Goal: Information Seeking & Learning: Learn about a topic

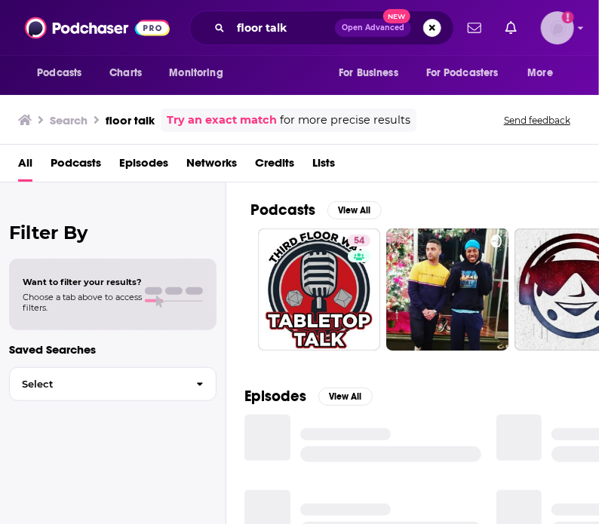
click at [582, 27] on icon "Show profile menu" at bounding box center [580, 28] width 5 height 3
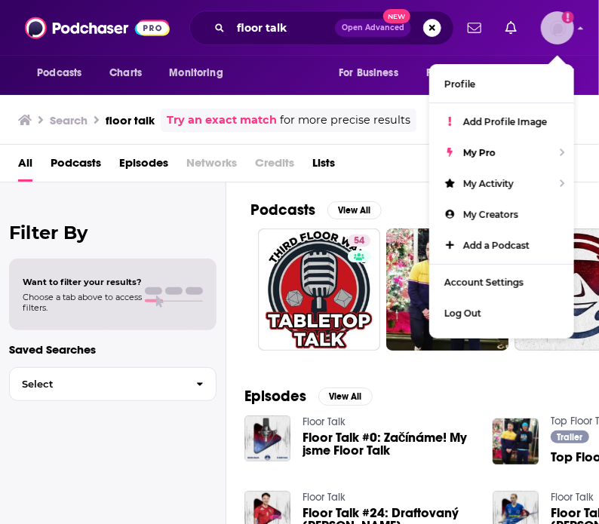
click at [582, 26] on icon "Show profile menu" at bounding box center [581, 27] width 6 height 9
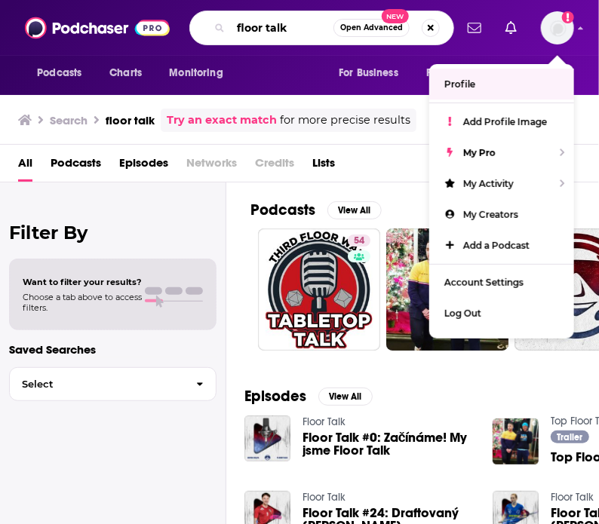
drag, startPoint x: 300, startPoint y: 32, endPoint x: 208, endPoint y: 30, distance: 92.0
click at [208, 30] on div "floor talk Open Advanced New" at bounding box center [321, 28] width 265 height 35
click at [207, 30] on div "floor talk Open Advanced New" at bounding box center [321, 28] width 265 height 35
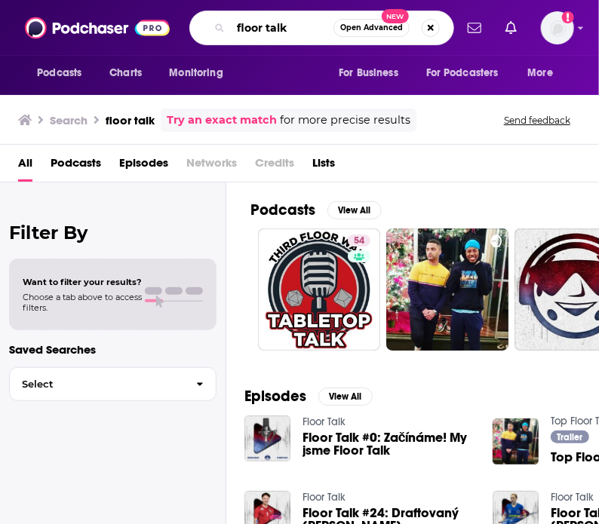
drag, startPoint x: 285, startPoint y: 25, endPoint x: 219, endPoint y: 23, distance: 65.6
click at [221, 23] on div "floor talk Open Advanced New" at bounding box center [321, 28] width 265 height 35
type input "beyond the core"
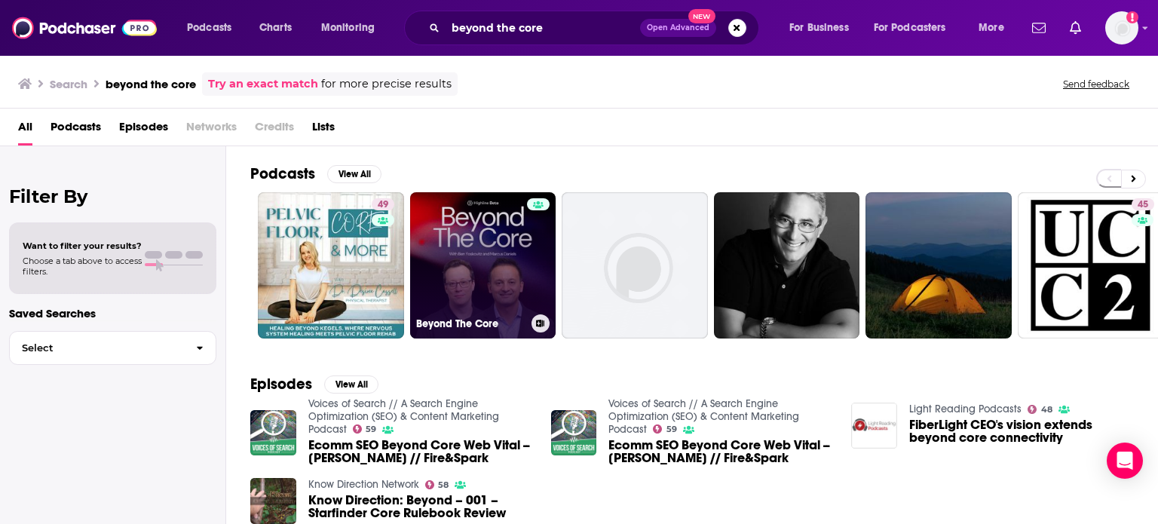
click at [481, 239] on link "Beyond The Core" at bounding box center [483, 265] width 146 height 146
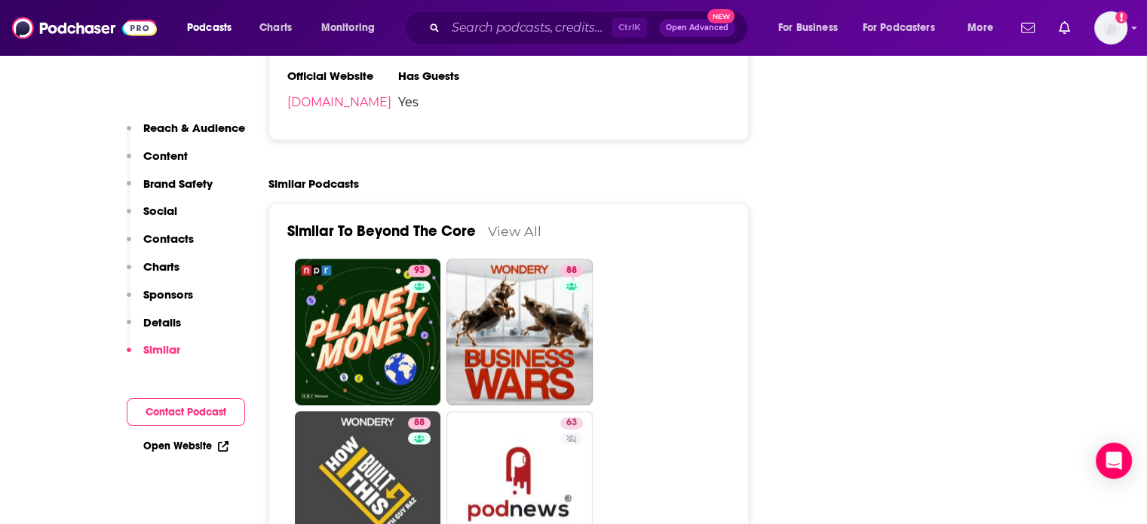
scroll to position [1659, 0]
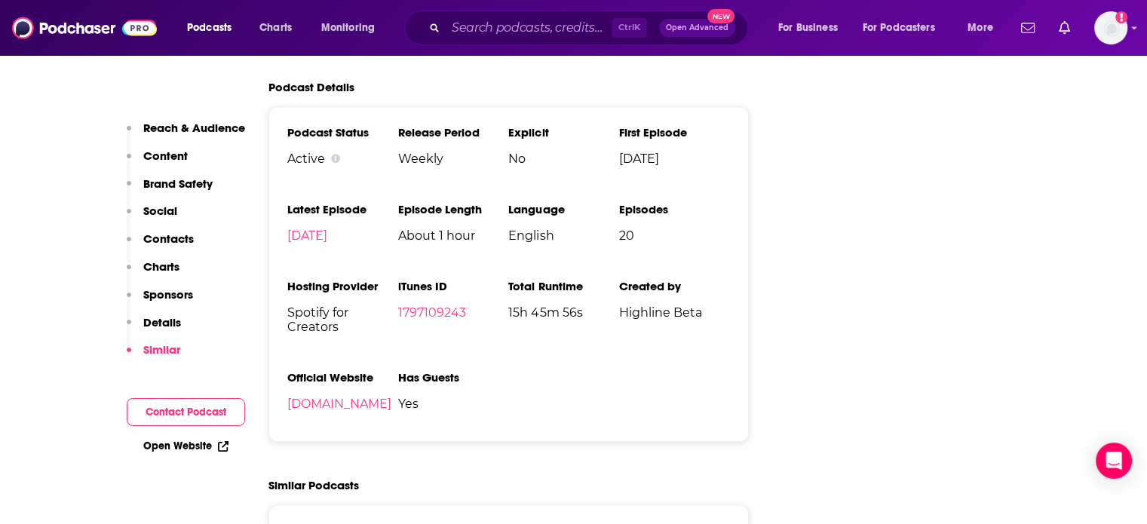
click at [172, 125] on p "Reach & Audience" at bounding box center [194, 128] width 102 height 14
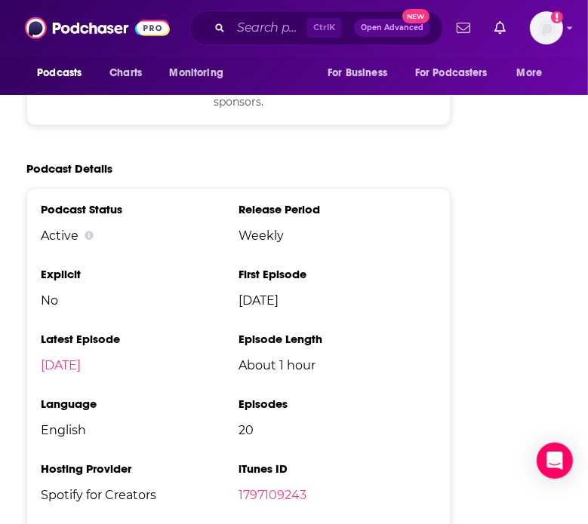
scroll to position [1582, 0]
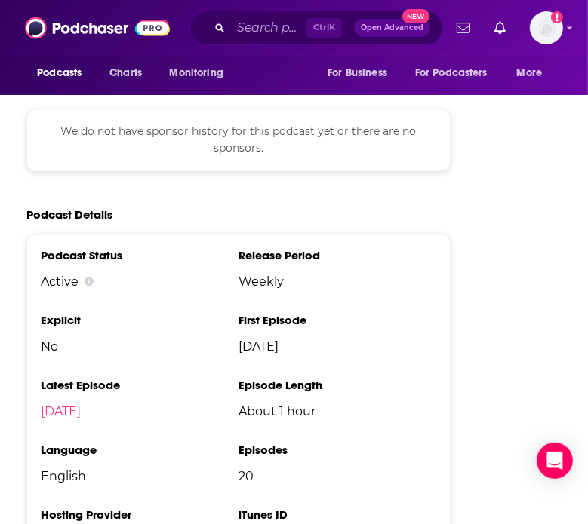
drag, startPoint x: 234, startPoint y: 316, endPoint x: 326, endPoint y: 341, distance: 95.3
click at [326, 341] on ul "Podcast Status Active Release Period Weekly Explicit No First Episode [DATE] La…" at bounding box center [238, 469] width 395 height 442
click at [400, 295] on li "Release Period Weekly" at bounding box center [337, 274] width 198 height 53
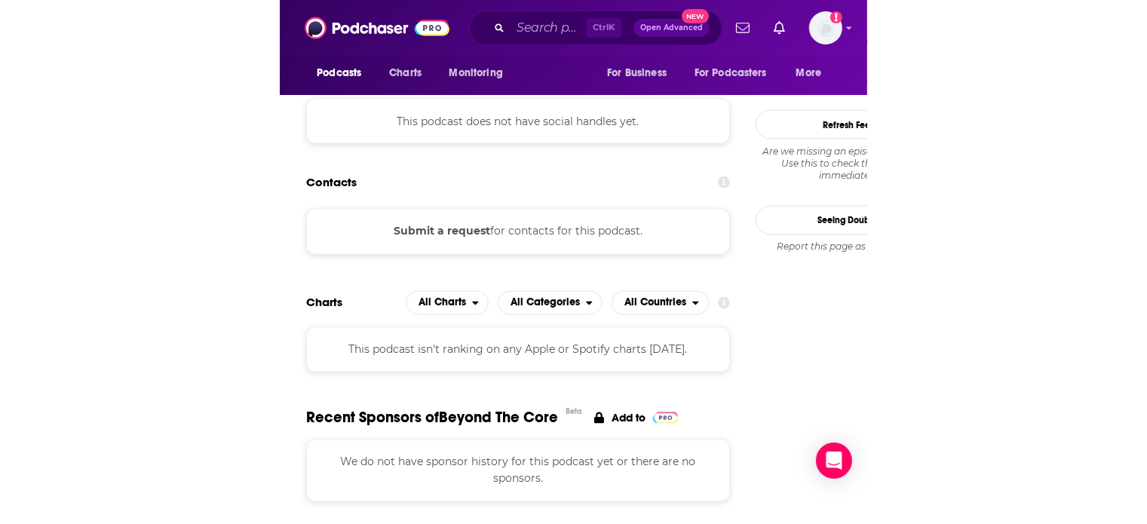
scroll to position [1250, 0]
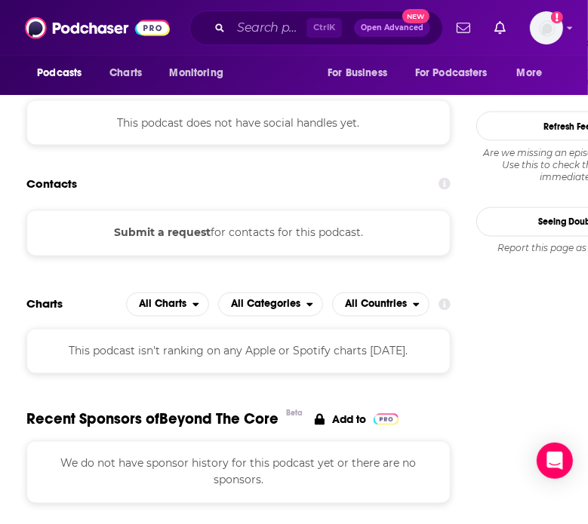
click at [391, 184] on div "Contacts" at bounding box center [238, 184] width 424 height 29
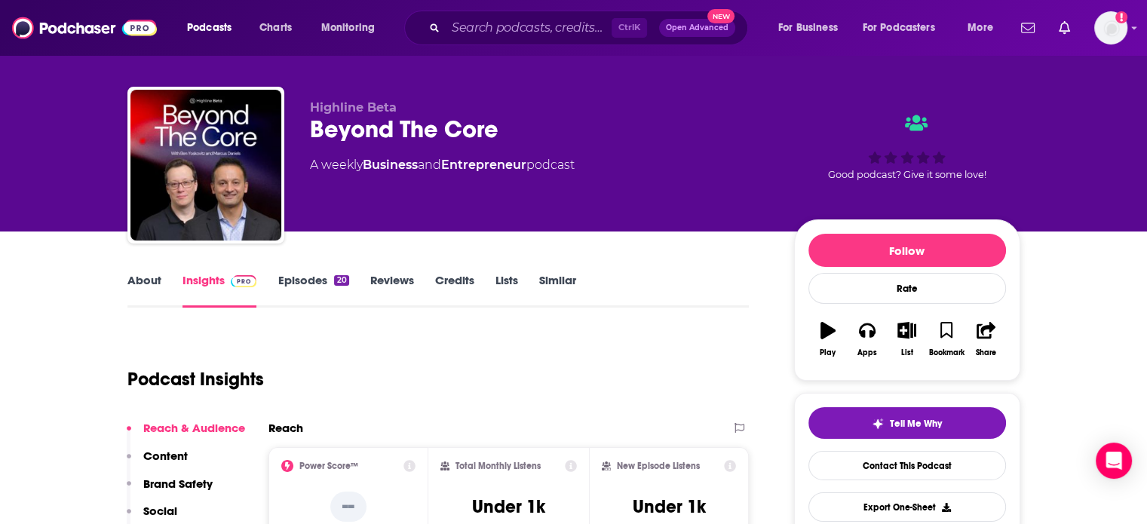
scroll to position [15, 0]
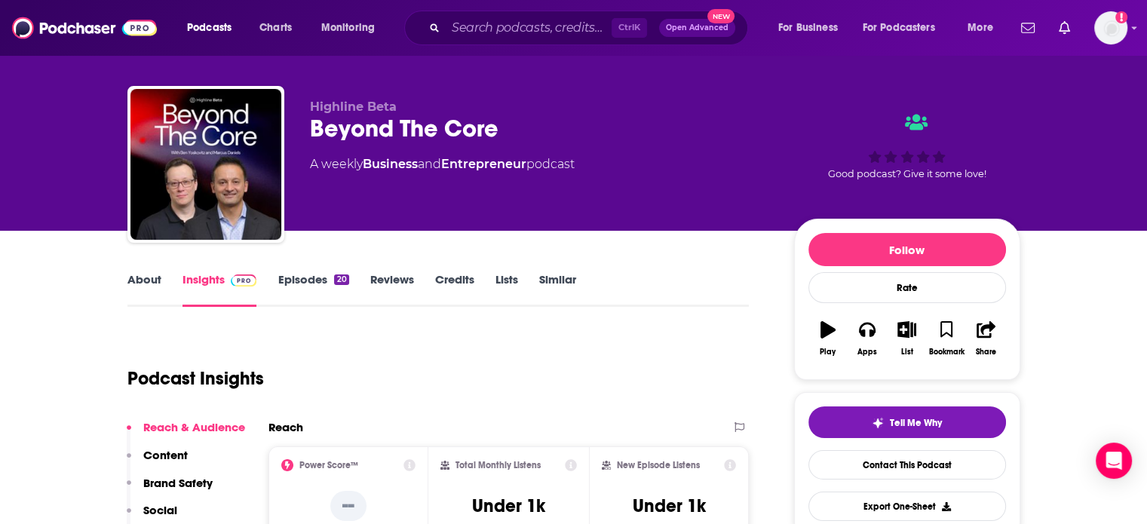
click at [157, 276] on link "About" at bounding box center [144, 289] width 34 height 35
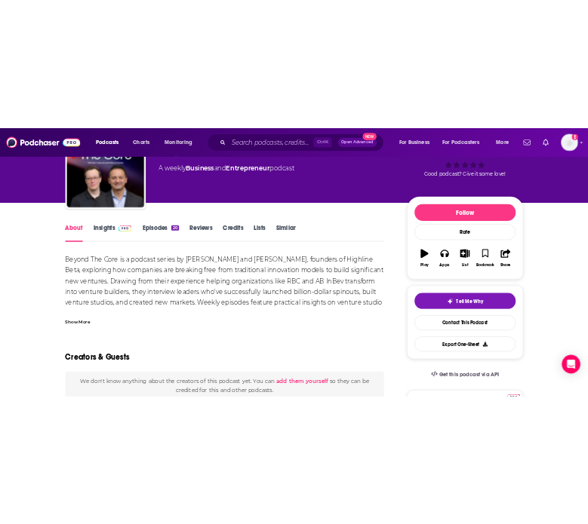
scroll to position [101, 0]
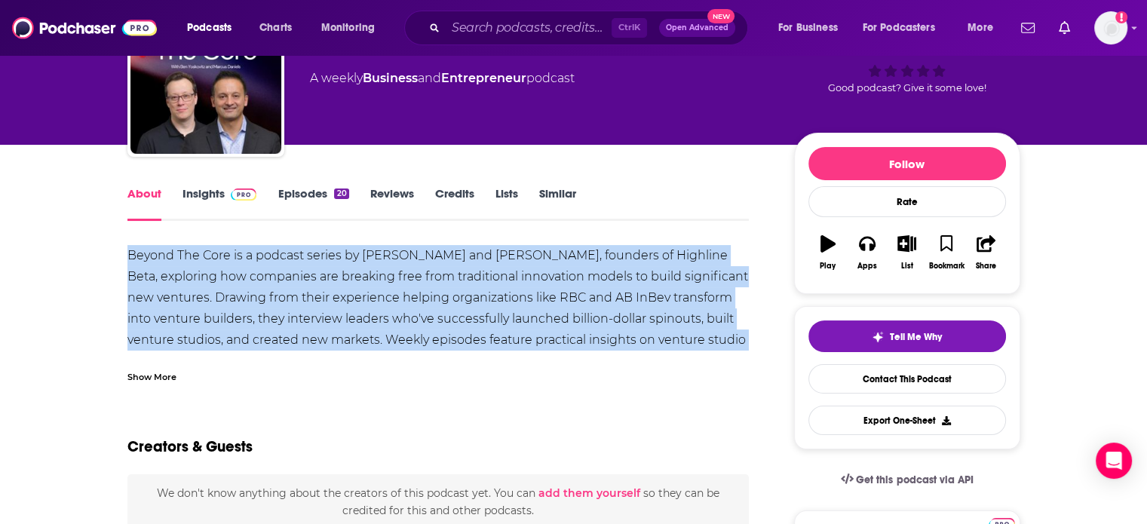
drag, startPoint x: 127, startPoint y: 251, endPoint x: 750, endPoint y: 342, distance: 630.4
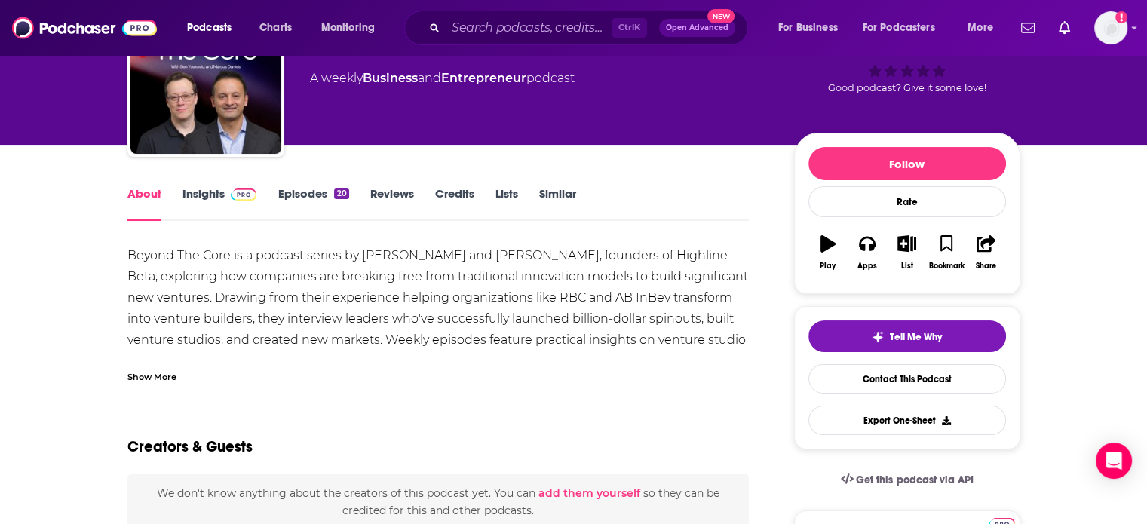
click at [166, 373] on div "Show More" at bounding box center [151, 376] width 49 height 14
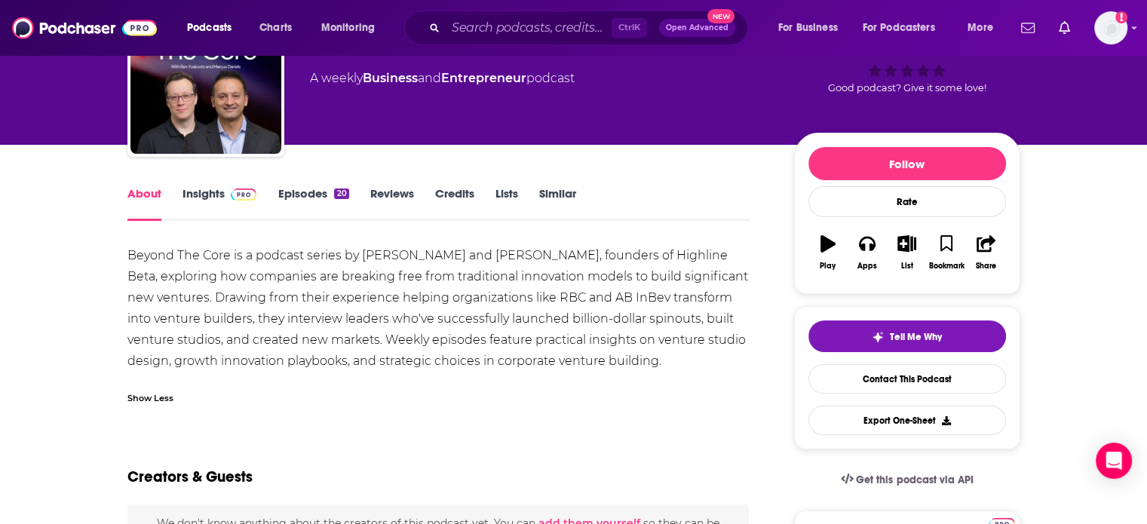
drag, startPoint x: 127, startPoint y: 256, endPoint x: 700, endPoint y: 367, distance: 583.8
click at [598, 367] on div "Beyond The Core is a podcast series by [PERSON_NAME] and [PERSON_NAME], founder…" at bounding box center [438, 308] width 622 height 127
click at [577, 287] on div "Beyond The Core is a podcast series by [PERSON_NAME] and [PERSON_NAME], founder…" at bounding box center [438, 308] width 622 height 127
drag, startPoint x: 128, startPoint y: 254, endPoint x: 658, endPoint y: 361, distance: 540.0
click at [598, 361] on div "Beyond The Core is a podcast series by [PERSON_NAME] and [PERSON_NAME], founder…" at bounding box center [438, 308] width 622 height 127
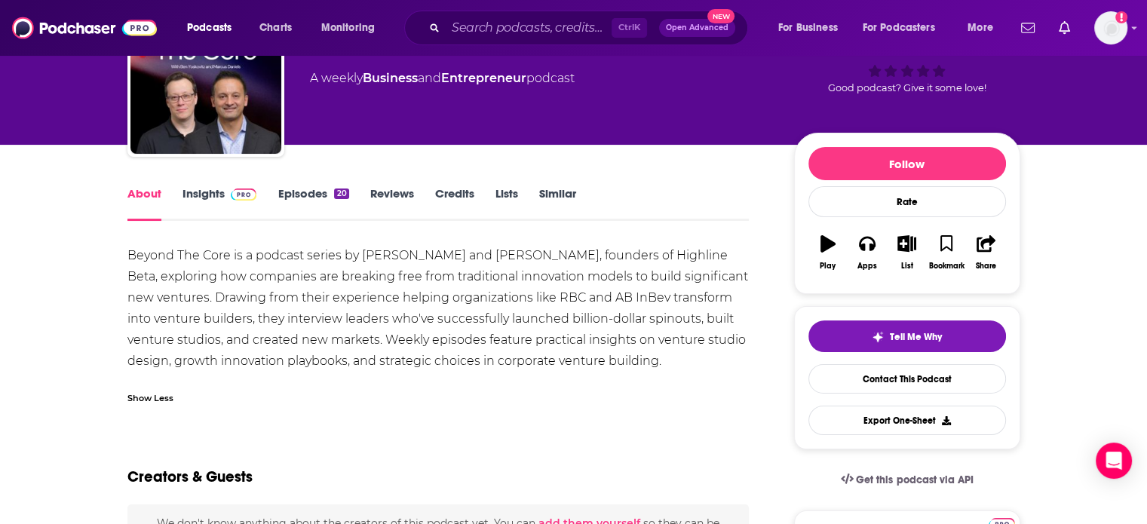
copy div "Beyond The Core is a podcast series by [PERSON_NAME] and [PERSON_NAME], founder…"
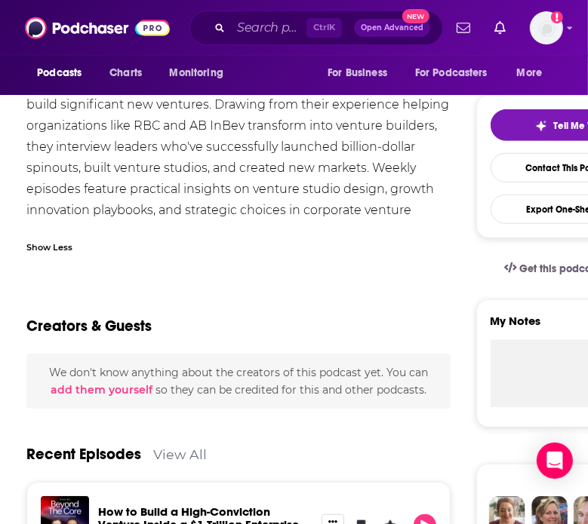
scroll to position [0, 0]
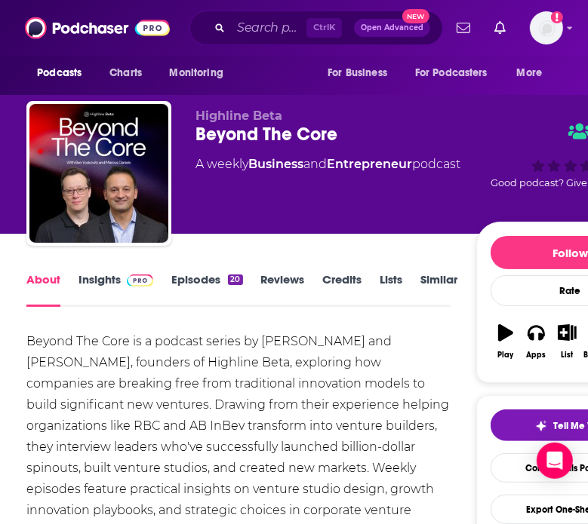
click at [111, 273] on link "Insights" at bounding box center [115, 289] width 75 height 35
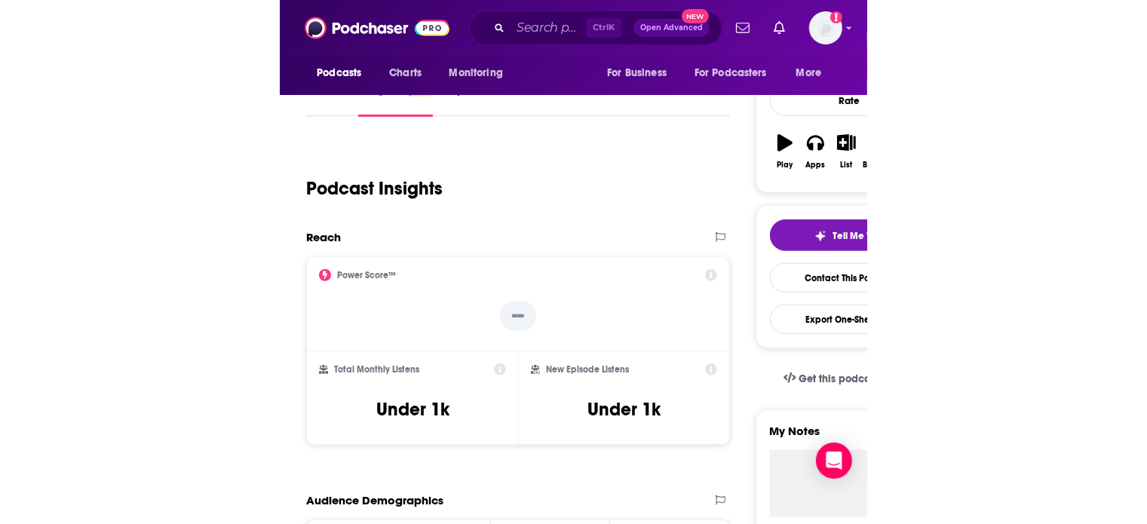
scroll to position [190, 0]
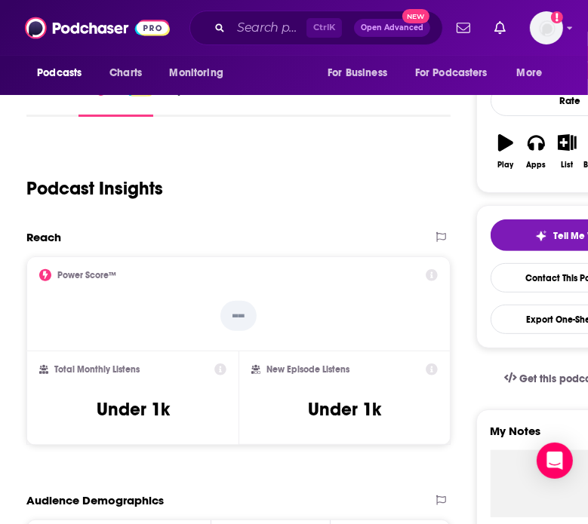
drag, startPoint x: 420, startPoint y: 186, endPoint x: 426, endPoint y: 206, distance: 20.5
click at [422, 186] on div "Podcast Insights" at bounding box center [232, 179] width 412 height 77
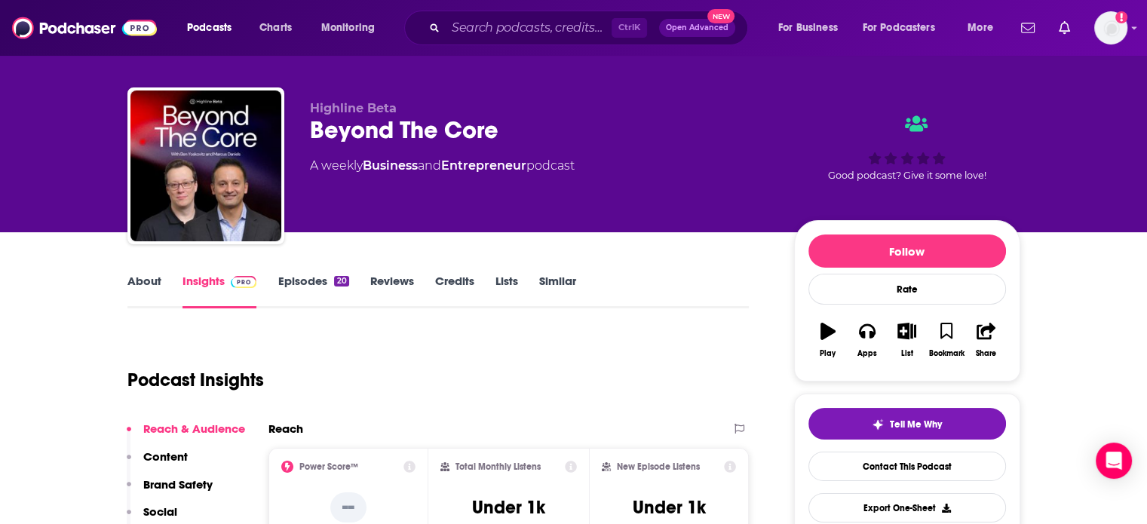
scroll to position [0, 0]
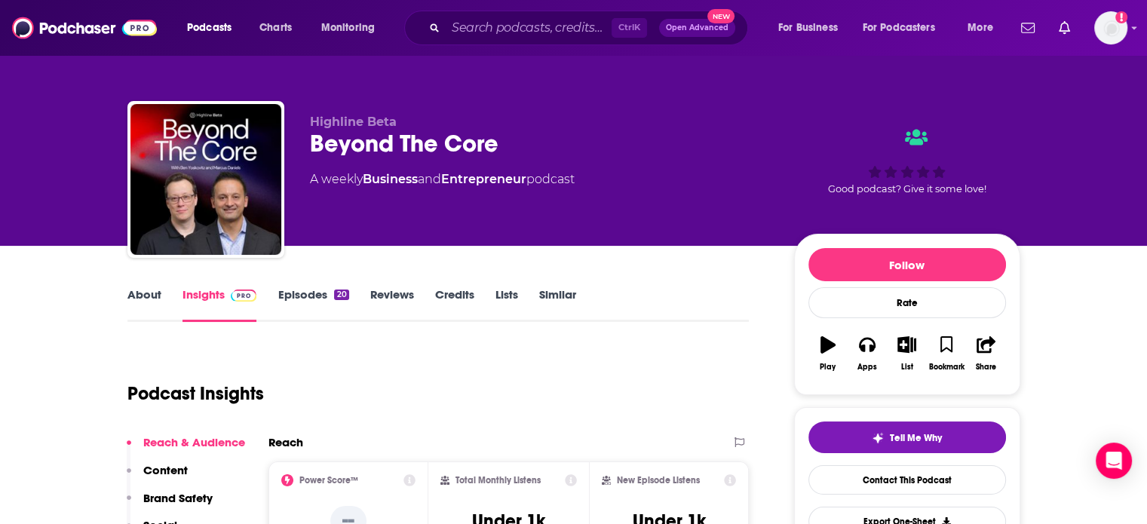
click at [131, 290] on link "About" at bounding box center [144, 304] width 34 height 35
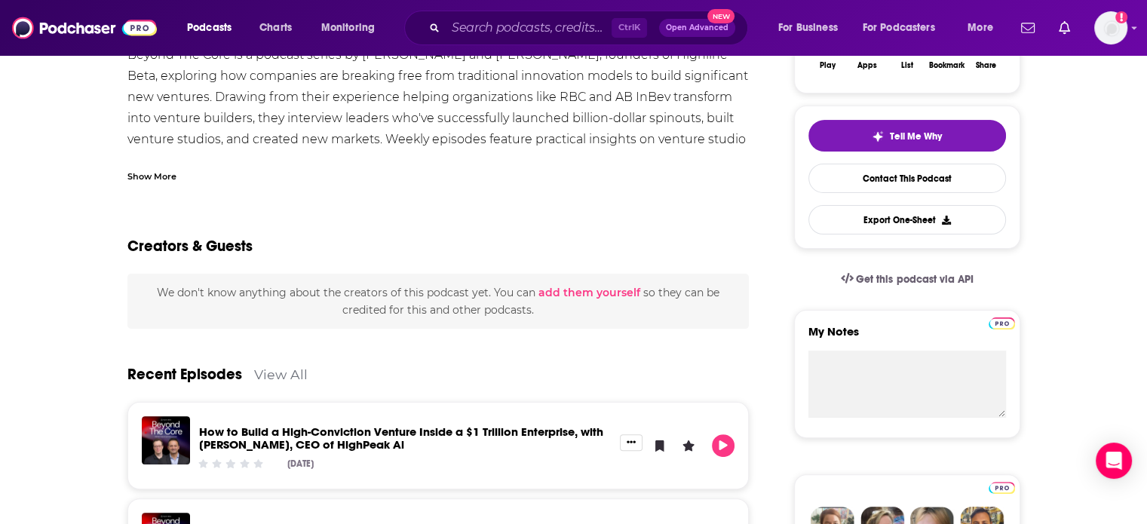
scroll to position [453, 0]
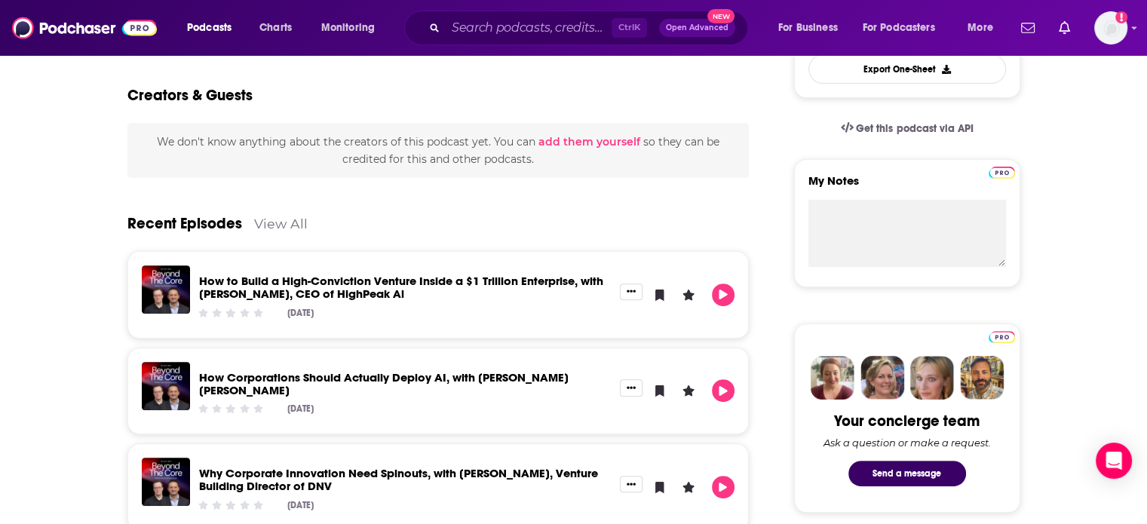
click at [272, 227] on link "View All" at bounding box center [281, 224] width 54 height 16
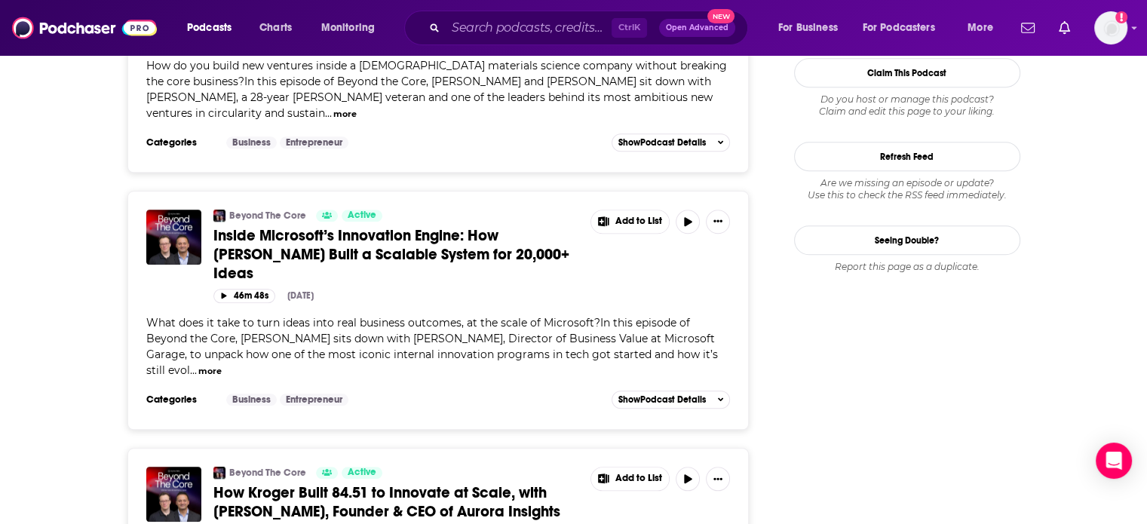
scroll to position [1501, 0]
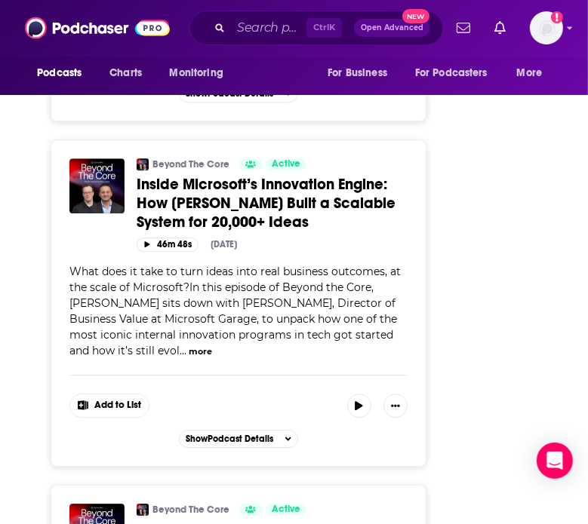
scroll to position [2142, 0]
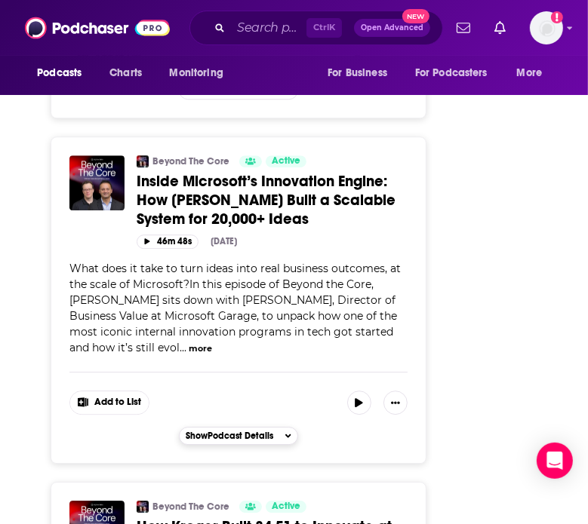
click at [286, 431] on icon "button" at bounding box center [288, 435] width 6 height 9
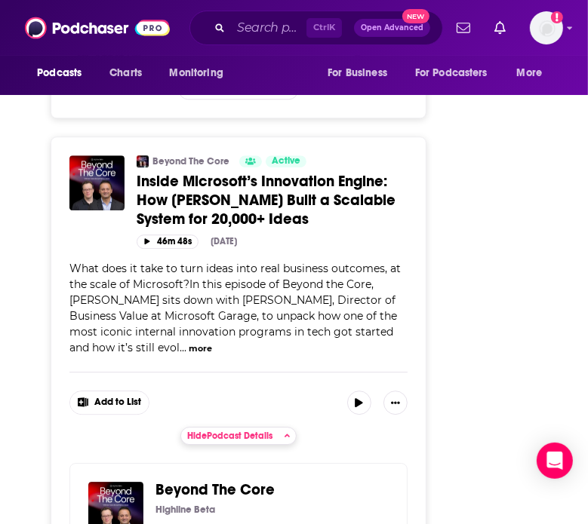
click at [286, 431] on icon "button" at bounding box center [287, 435] width 6 height 9
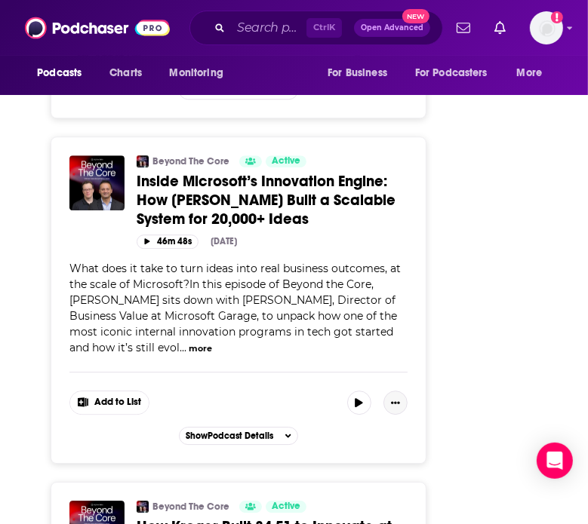
click at [394, 398] on icon "Show More Button" at bounding box center [395, 402] width 9 height 9
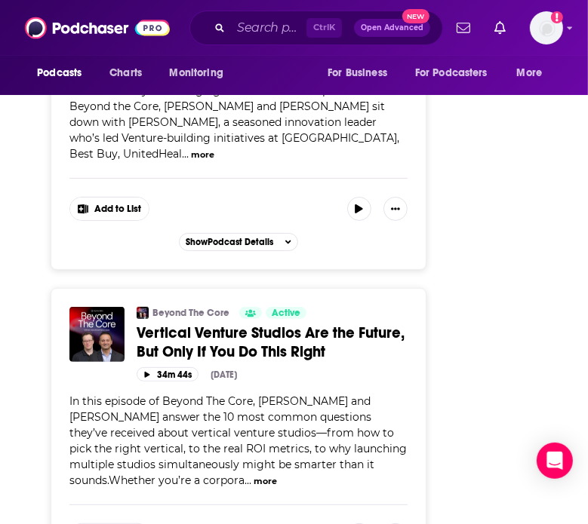
scroll to position [3059, 0]
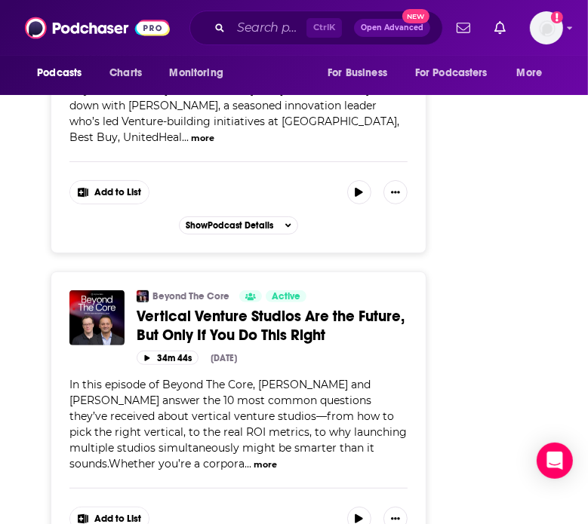
click at [266, 459] on button "more" at bounding box center [264, 465] width 23 height 13
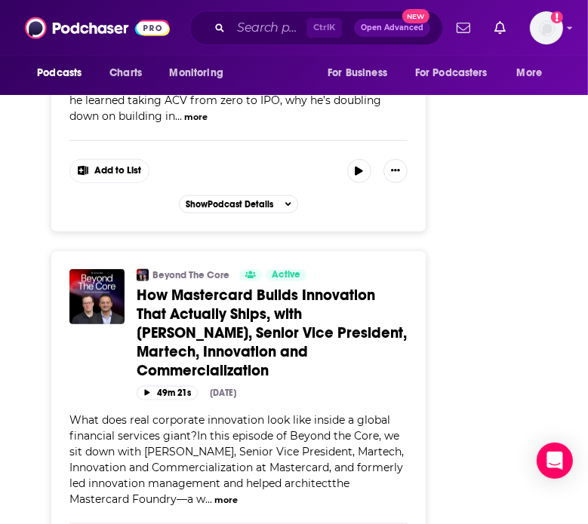
scroll to position [3699, 0]
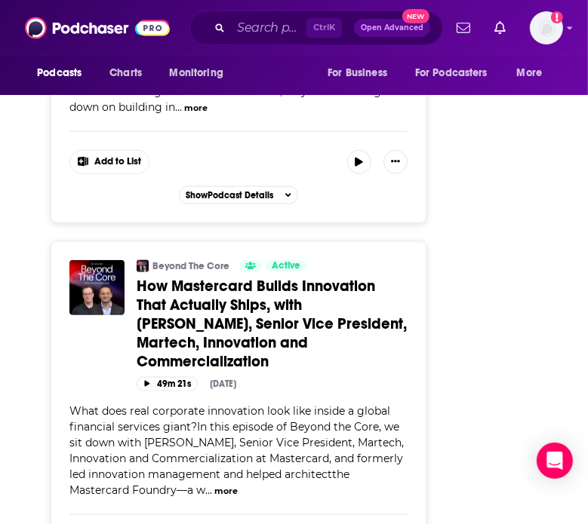
click at [343, 404] on span "What does real corporate innovation look like inside a global financial service…" at bounding box center [236, 450] width 334 height 93
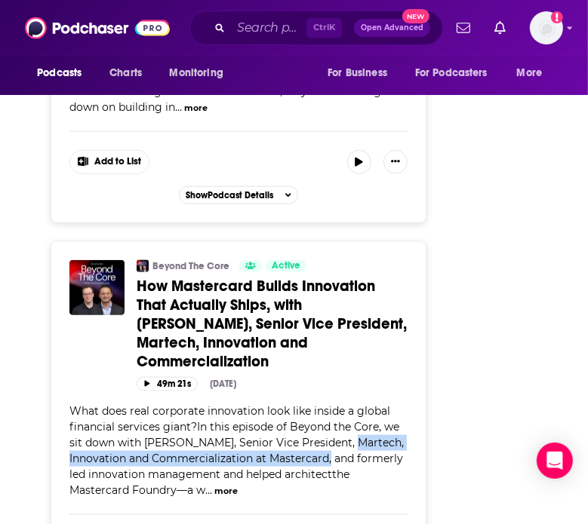
drag, startPoint x: 341, startPoint y: 311, endPoint x: 330, endPoint y: 333, distance: 24.3
click at [330, 404] on span "What does real corporate innovation look like inside a global financial service…" at bounding box center [236, 450] width 334 height 93
copy span "Martech, Innovation and Commercialization at Mastercard,"
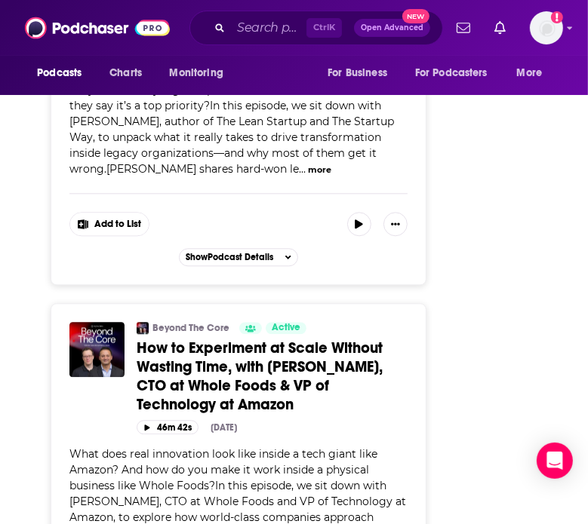
scroll to position [4747, 0]
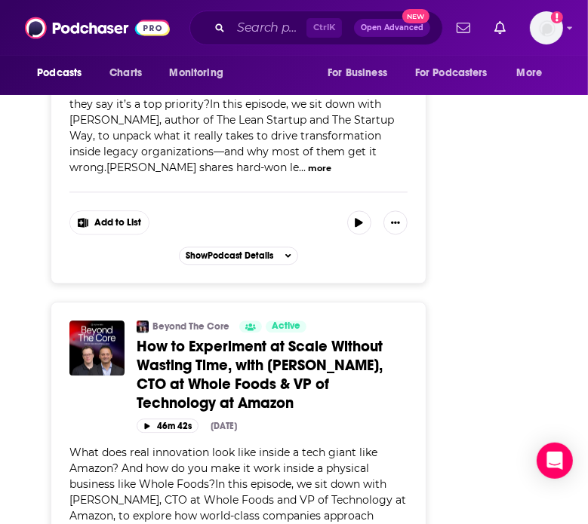
click at [244, 523] on button "more" at bounding box center [240, 532] width 23 height 13
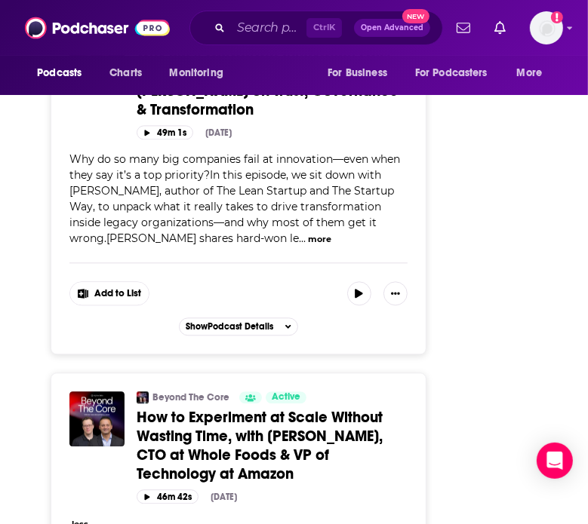
scroll to position [4735, 0]
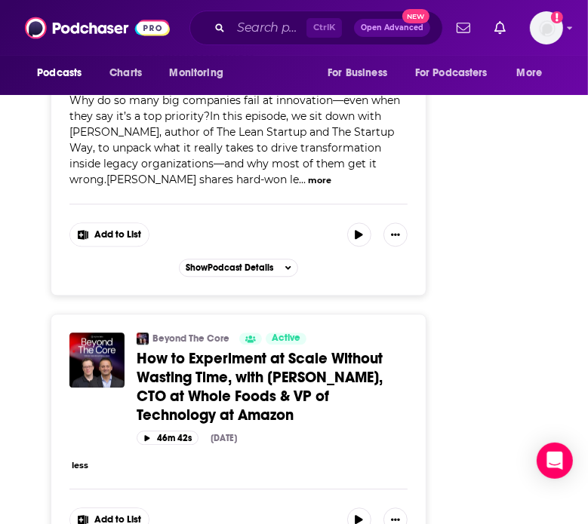
click at [78, 459] on button "less" at bounding box center [80, 465] width 17 height 13
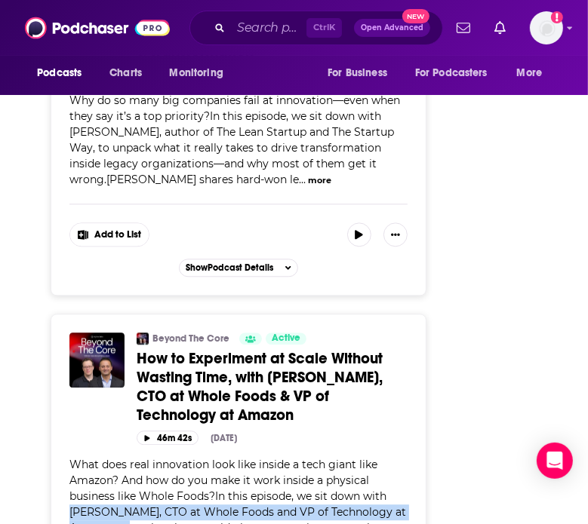
drag, startPoint x: 70, startPoint y: 343, endPoint x: 115, endPoint y: 358, distance: 47.0
click at [115, 458] on span "What does real innovation look like inside a tech giant like Amazon? And how do…" at bounding box center [237, 504] width 336 height 93
copy span "[PERSON_NAME], CTO at Whole Foods and VP of Technology at [GEOGRAPHIC_DATA],"
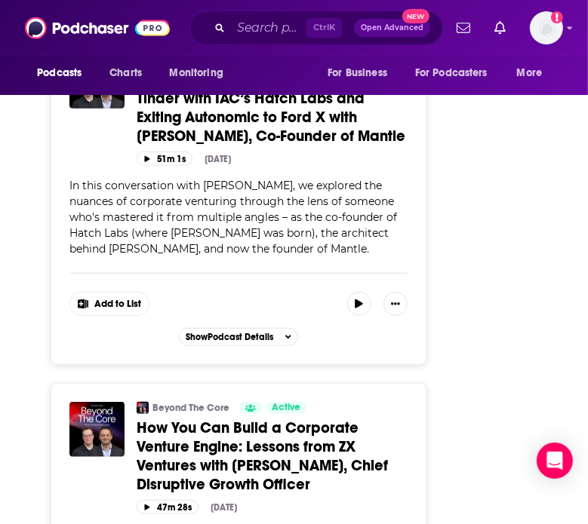
scroll to position [6416, 0]
